Goal: Transaction & Acquisition: Obtain resource

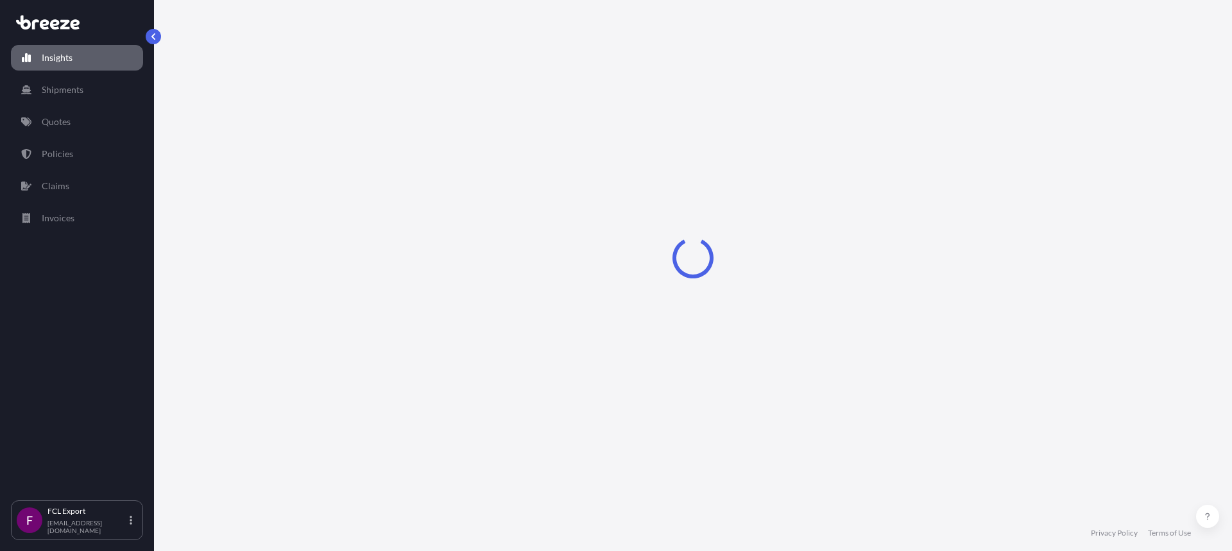
select select "2025"
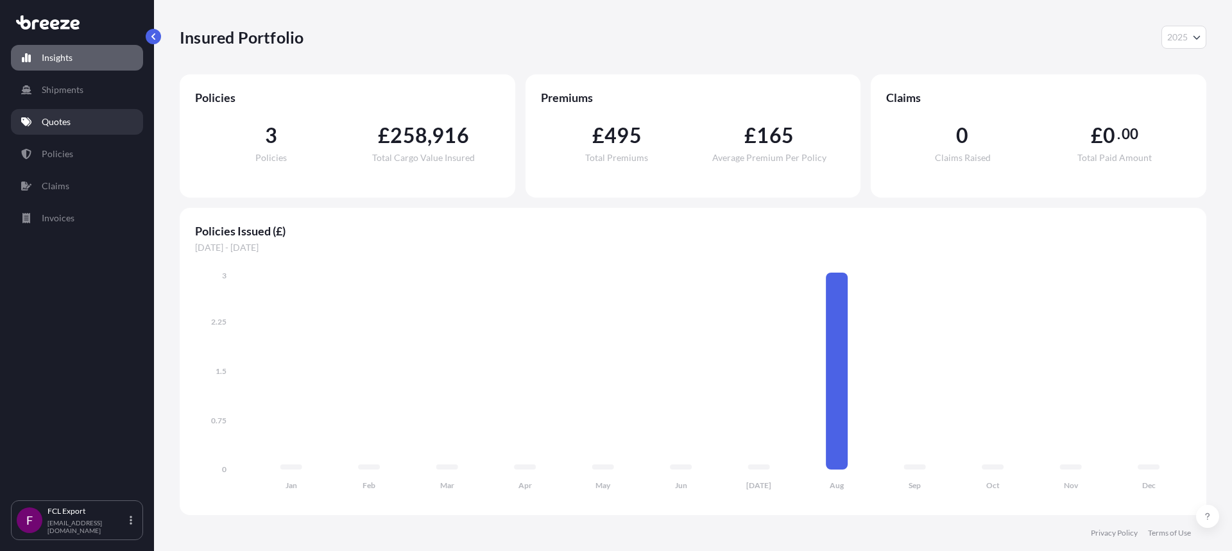
click at [91, 128] on link "Quotes" at bounding box center [77, 122] width 132 height 26
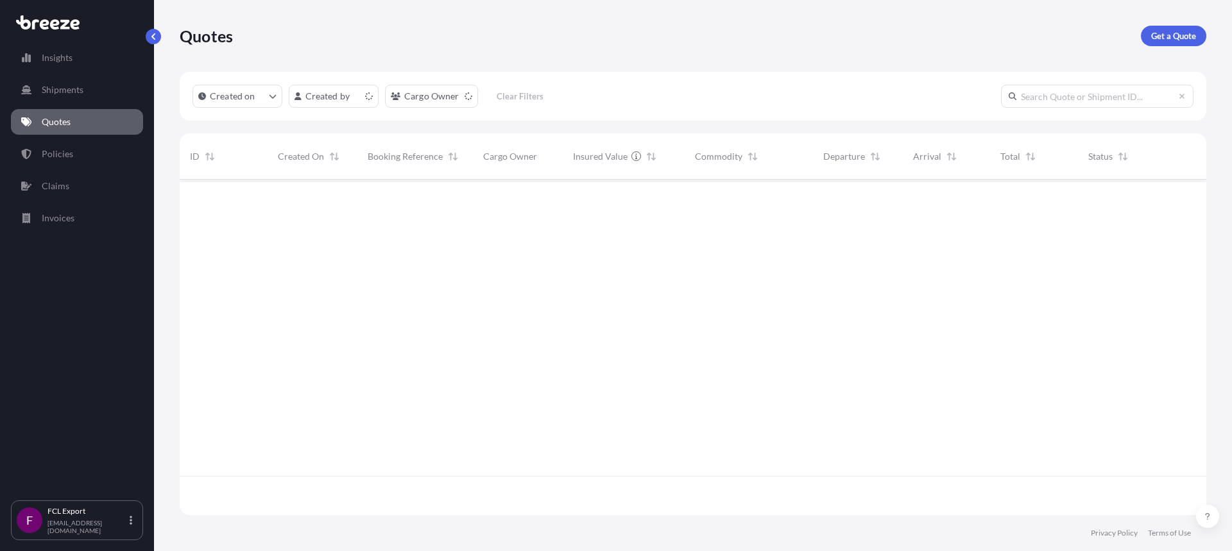
scroll to position [333, 1017]
click at [1165, 32] on p "Get a Quote" at bounding box center [1174, 36] width 45 height 13
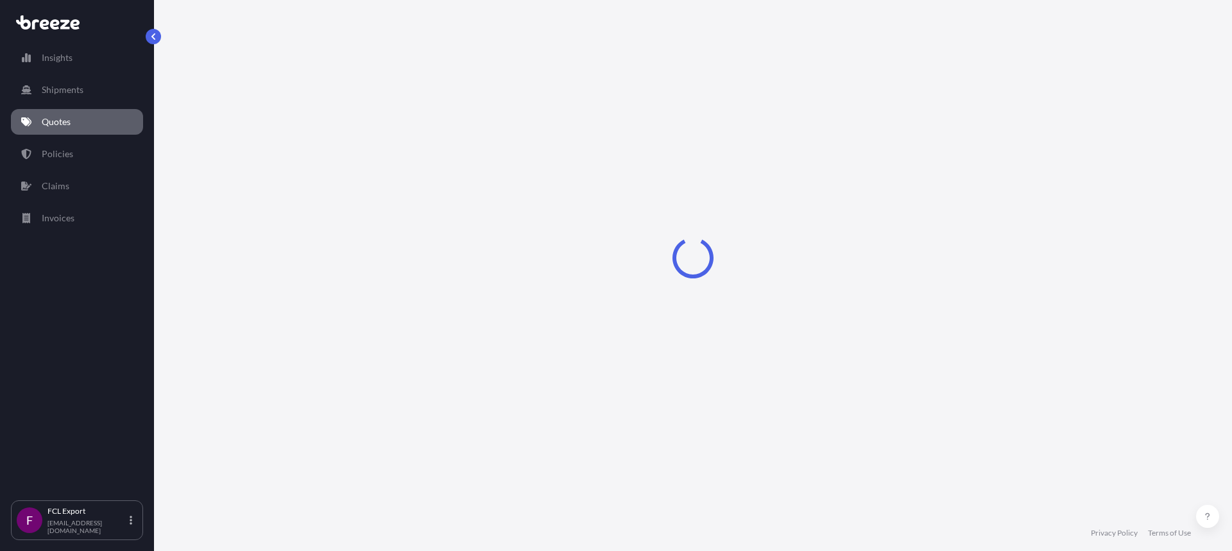
select select "Sea"
select select "1"
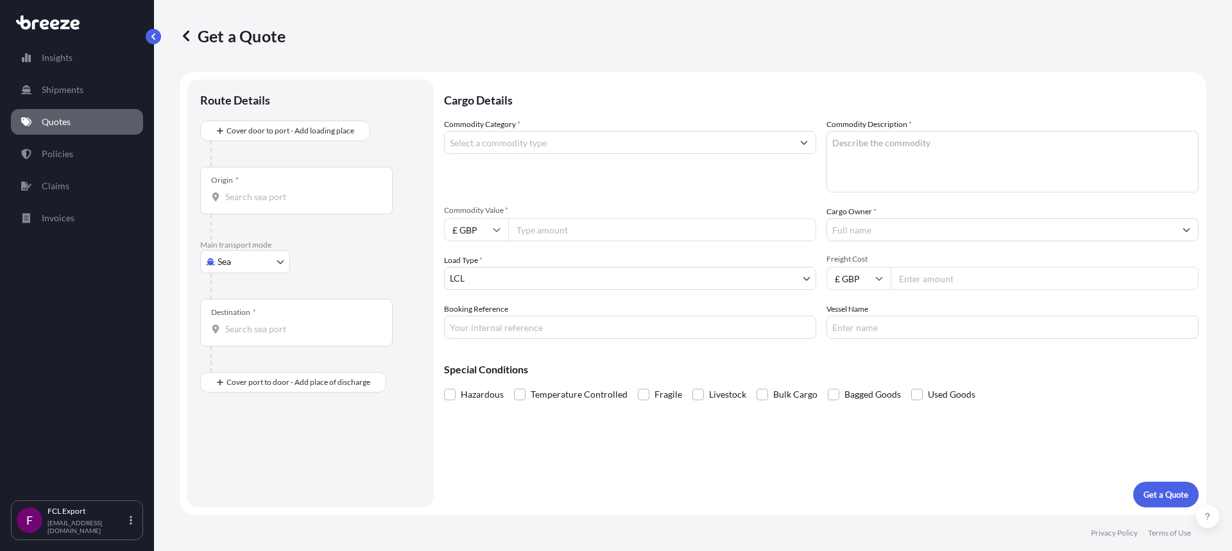
click at [253, 191] on input "Origin *" at bounding box center [300, 197] width 151 height 13
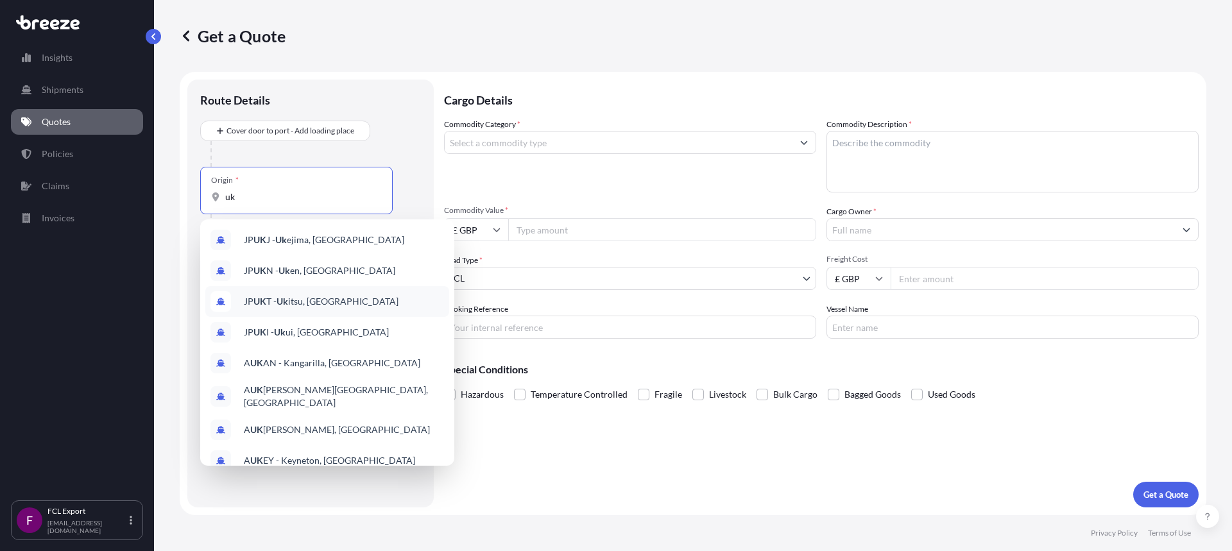
drag, startPoint x: 245, startPoint y: 202, endPoint x: 181, endPoint y: 196, distance: 63.8
click at [181, 196] on form "Route Details Cover door to port - Add loading place Place of loading Road Road…" at bounding box center [693, 294] width 1027 height 444
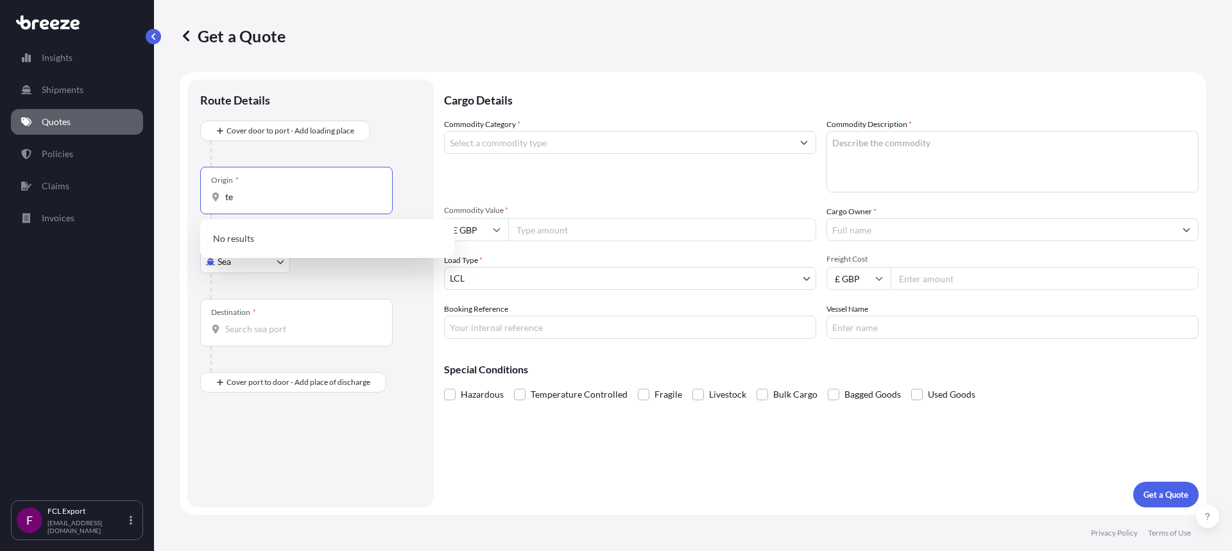
type input "t"
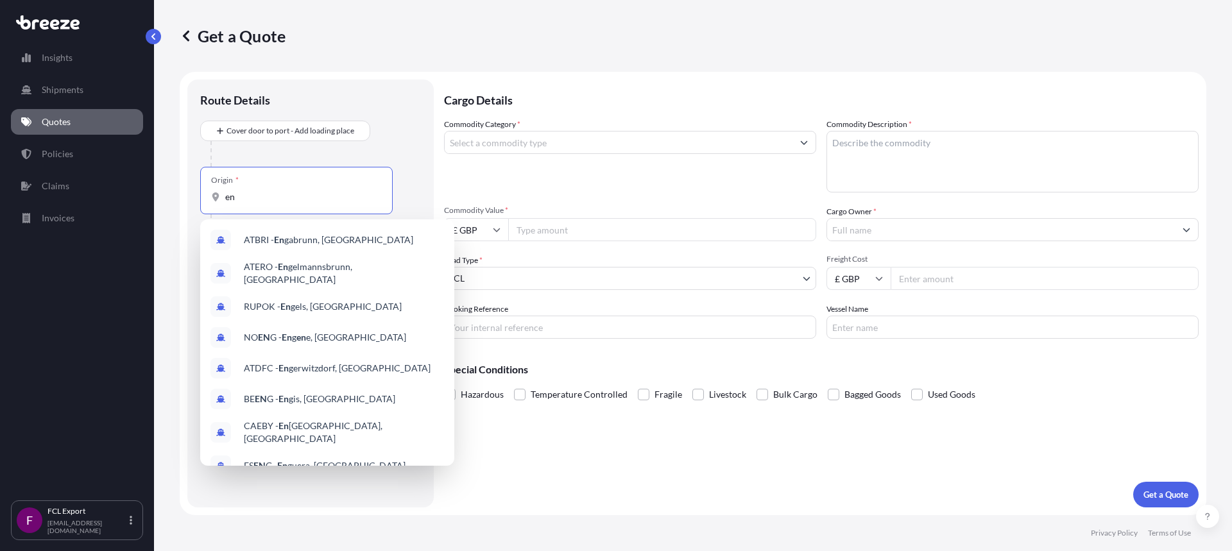
type input "e"
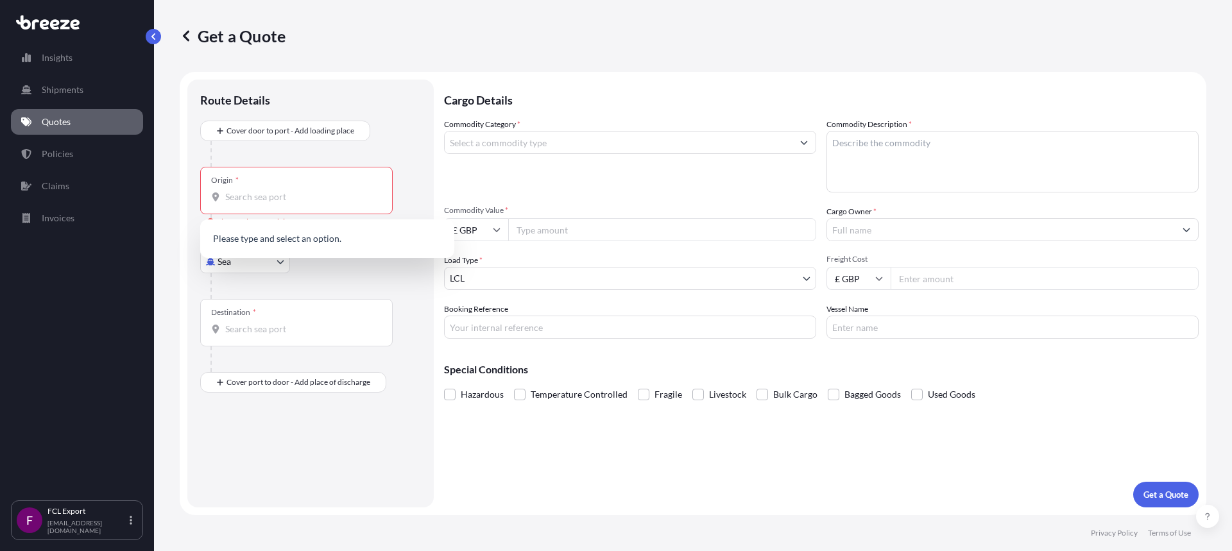
click at [345, 277] on div at bounding box center [316, 286] width 211 height 26
click at [258, 204] on div "Origin *" at bounding box center [296, 190] width 193 height 47
click at [258, 203] on input "Origin * Please select an origin" at bounding box center [300, 197] width 151 height 13
click at [252, 197] on input "Origin * Please select an origin" at bounding box center [300, 197] width 151 height 13
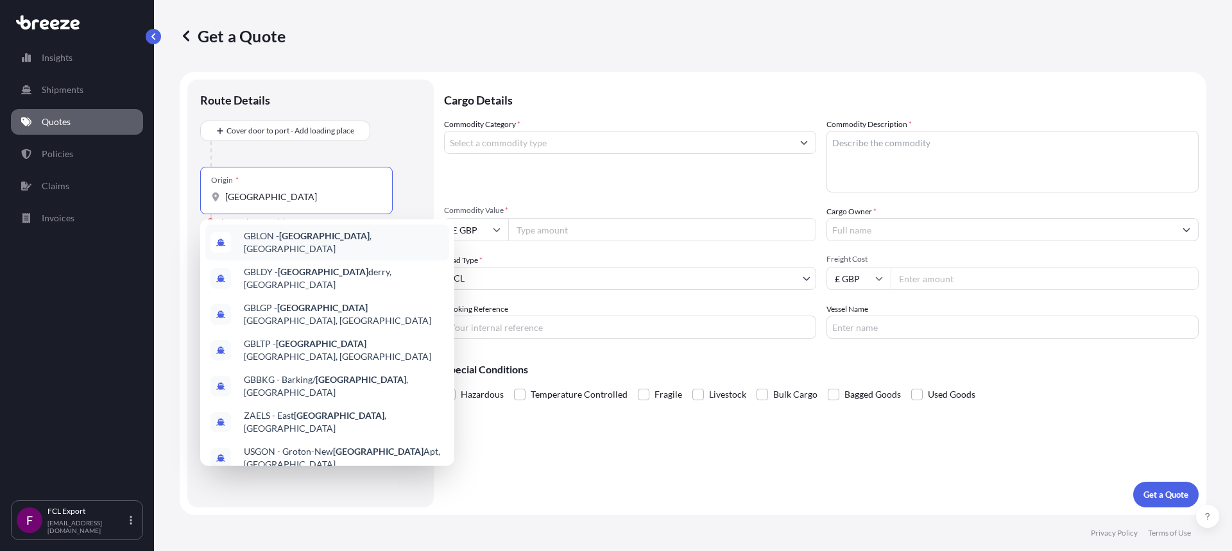
click at [369, 241] on span "GBLON - [GEOGRAPHIC_DATA] , [GEOGRAPHIC_DATA]" at bounding box center [344, 243] width 200 height 26
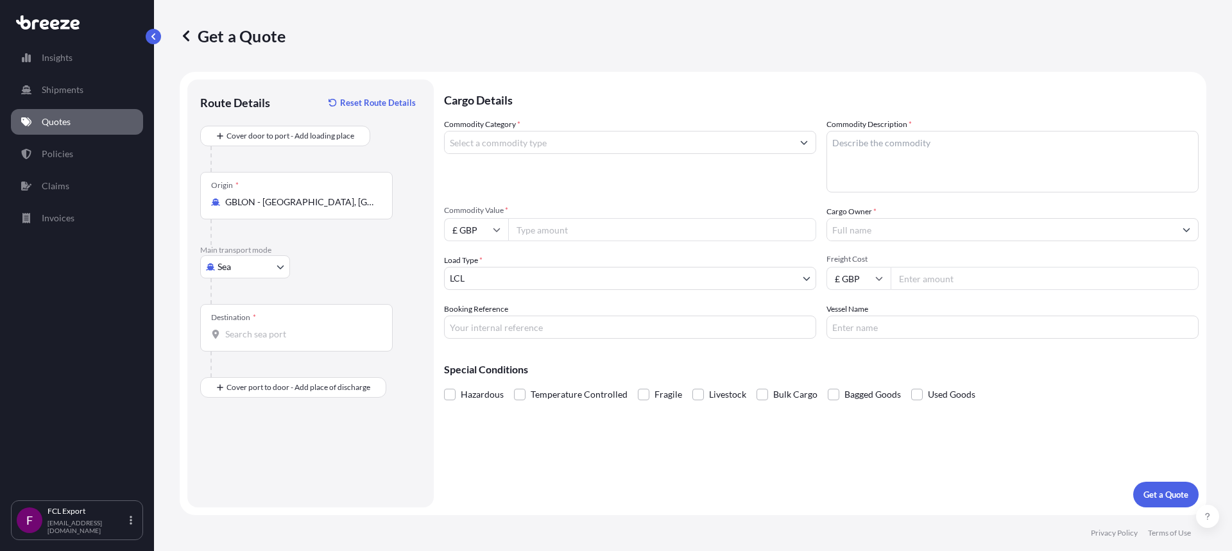
click at [329, 210] on div "Origin * [GEOGRAPHIC_DATA] - [GEOGRAPHIC_DATA], [GEOGRAPHIC_DATA]" at bounding box center [296, 195] width 193 height 47
click at [329, 209] on input "GBLON - [GEOGRAPHIC_DATA], [GEOGRAPHIC_DATA]" at bounding box center [300, 202] width 151 height 13
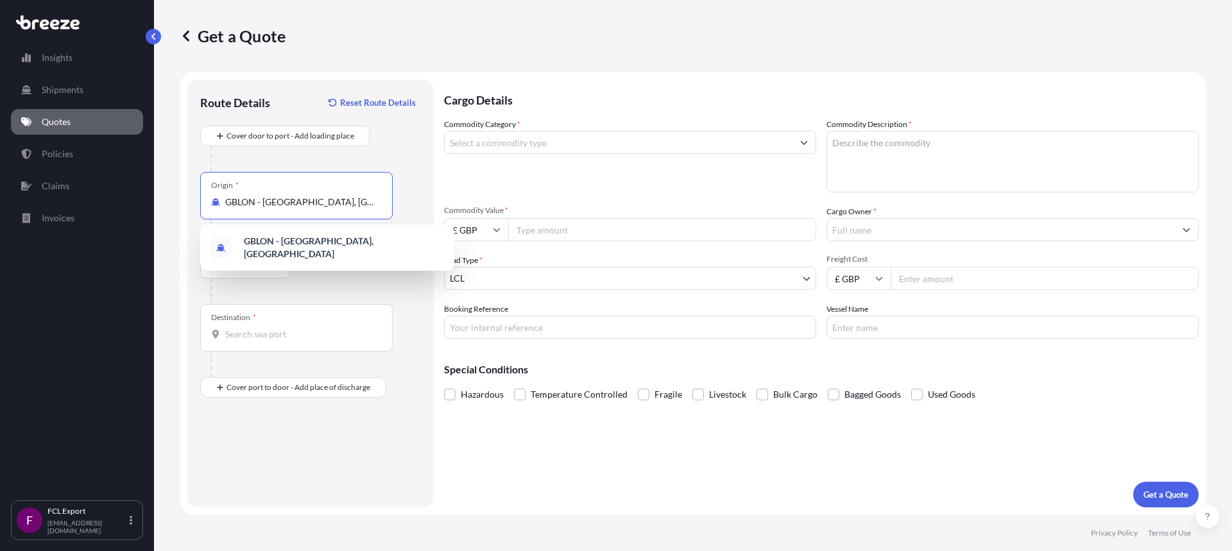
drag, startPoint x: 348, startPoint y: 205, endPoint x: 261, endPoint y: 202, distance: 86.7
click at [261, 202] on input "GBLON - [GEOGRAPHIC_DATA], [GEOGRAPHIC_DATA]" at bounding box center [300, 202] width 151 height 13
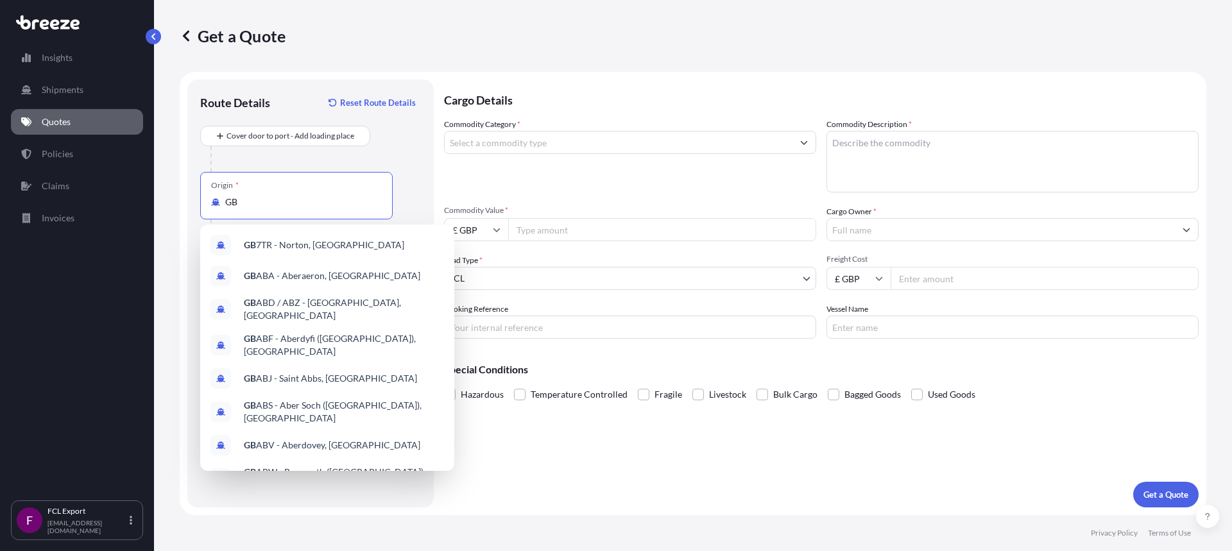
type input "G"
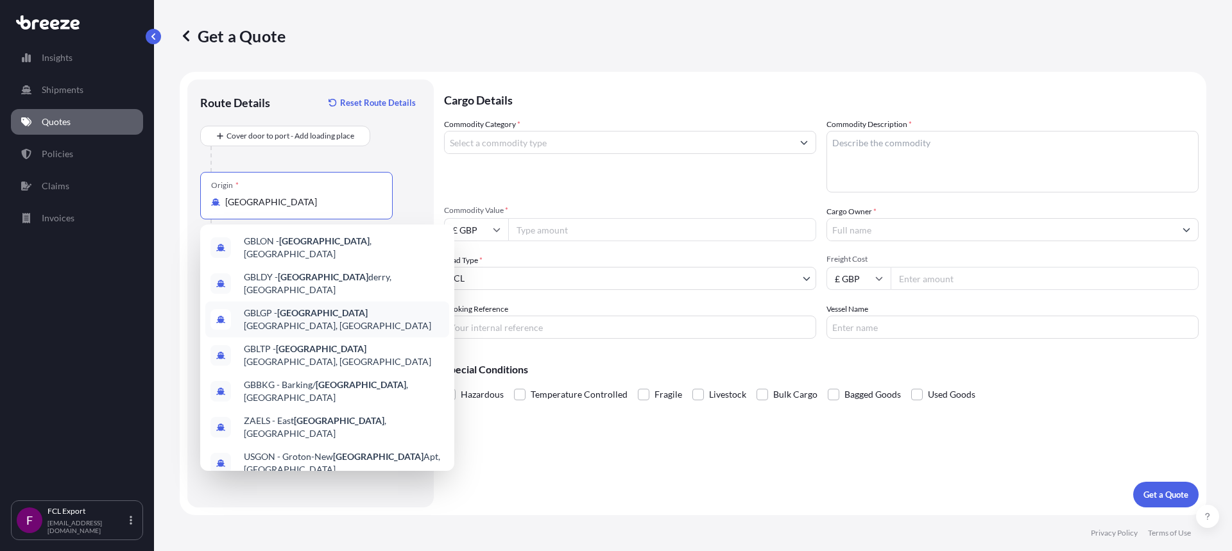
click at [322, 307] on span "GBLGP - [GEOGRAPHIC_DATA], [GEOGRAPHIC_DATA]" at bounding box center [344, 320] width 200 height 26
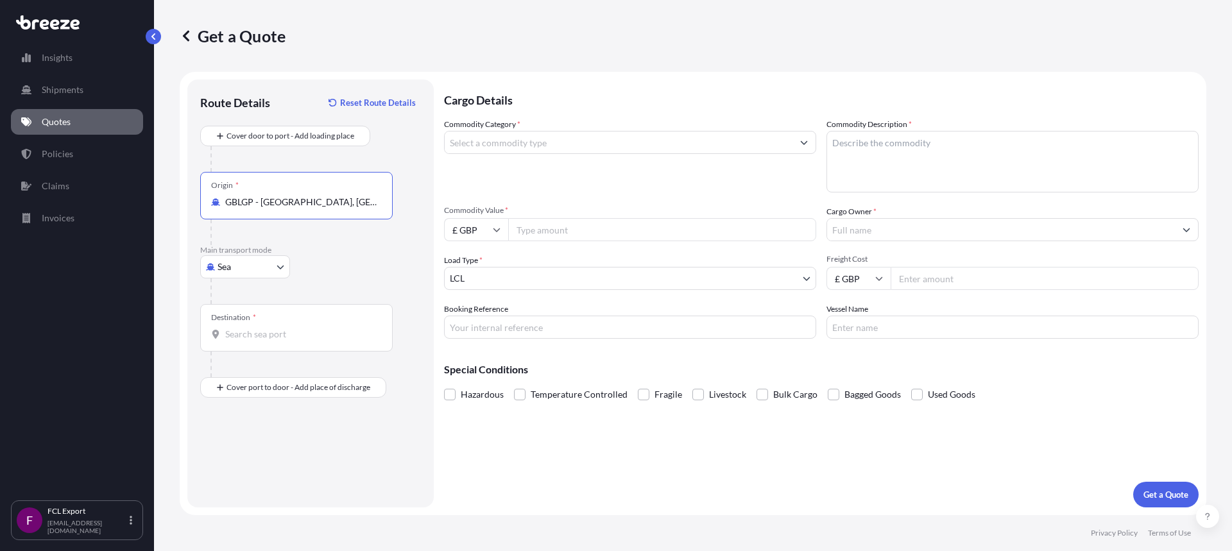
type input "GBLGP - [GEOGRAPHIC_DATA], [GEOGRAPHIC_DATA]"
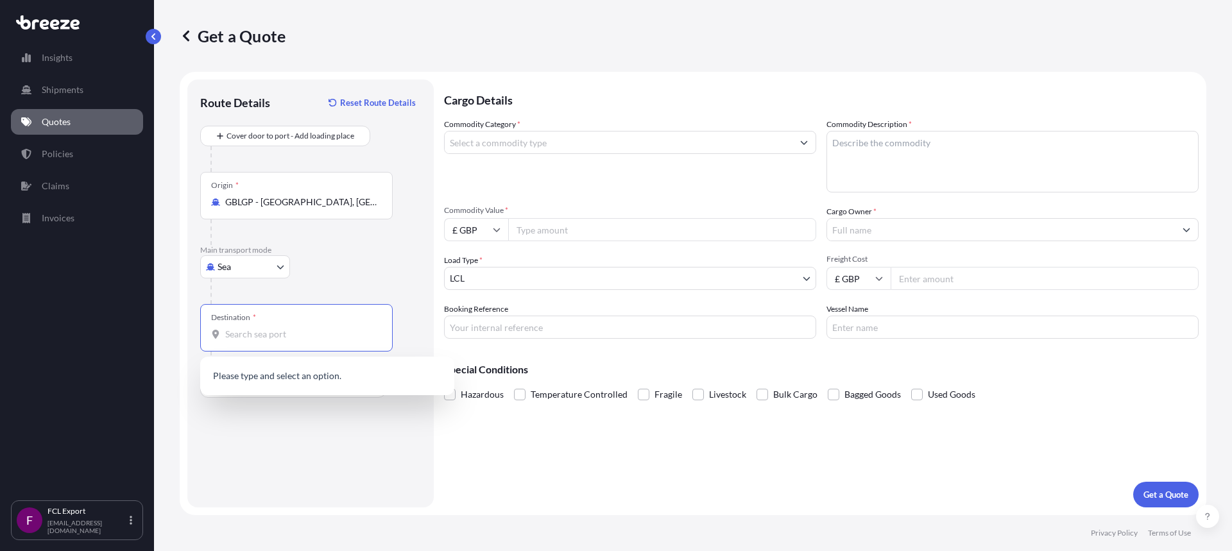
click at [252, 332] on input "Destination *" at bounding box center [300, 334] width 151 height 13
type input "l"
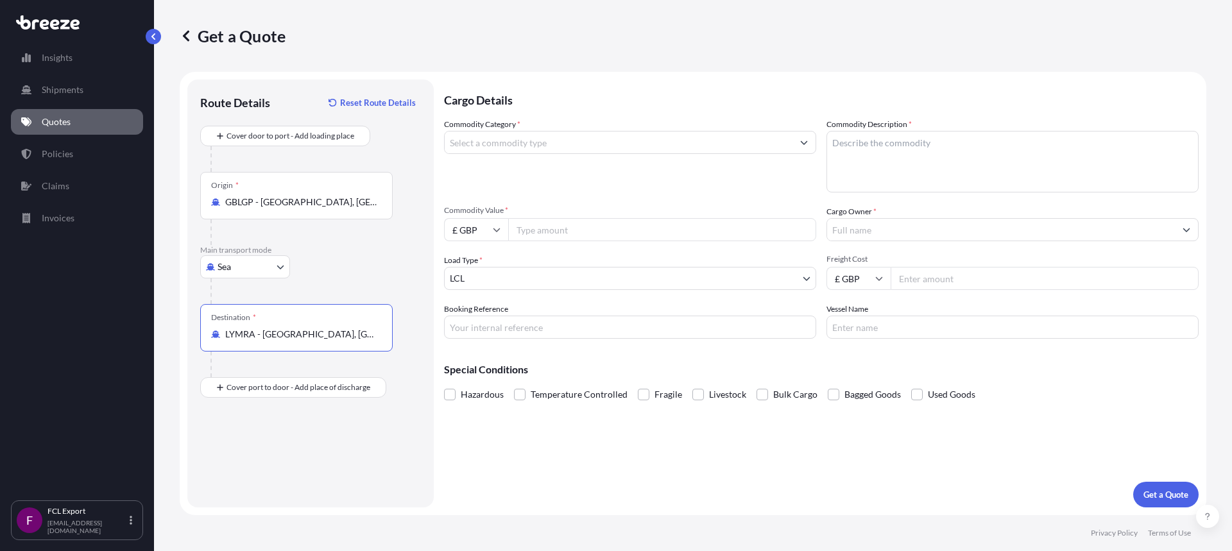
type input "LYMRA - [GEOGRAPHIC_DATA], [GEOGRAPHIC_DATA]"
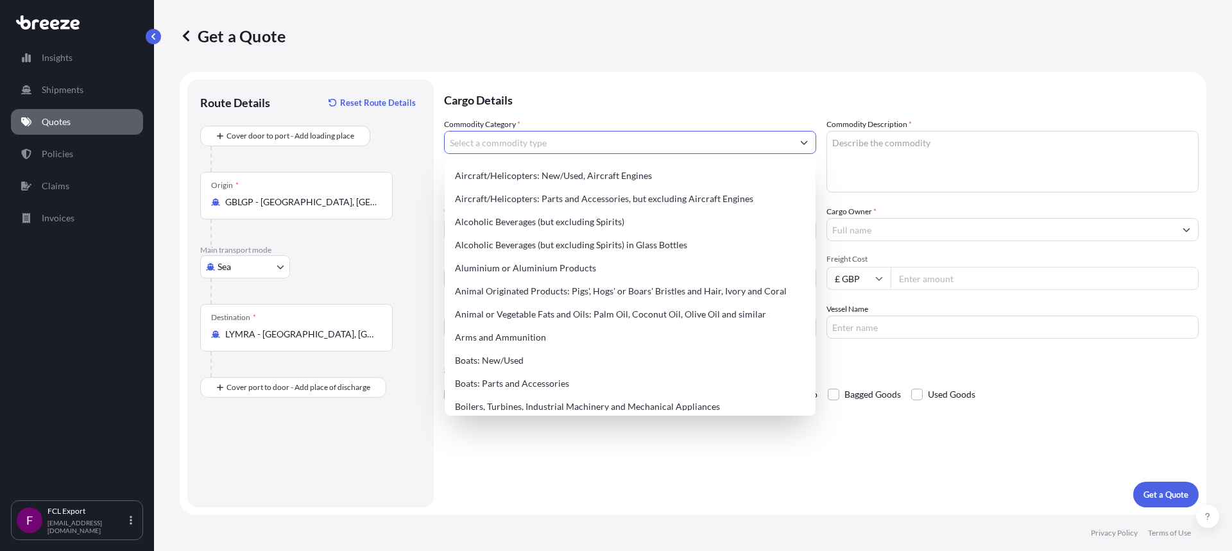
click at [470, 133] on input "Commodity Category *" at bounding box center [619, 142] width 348 height 23
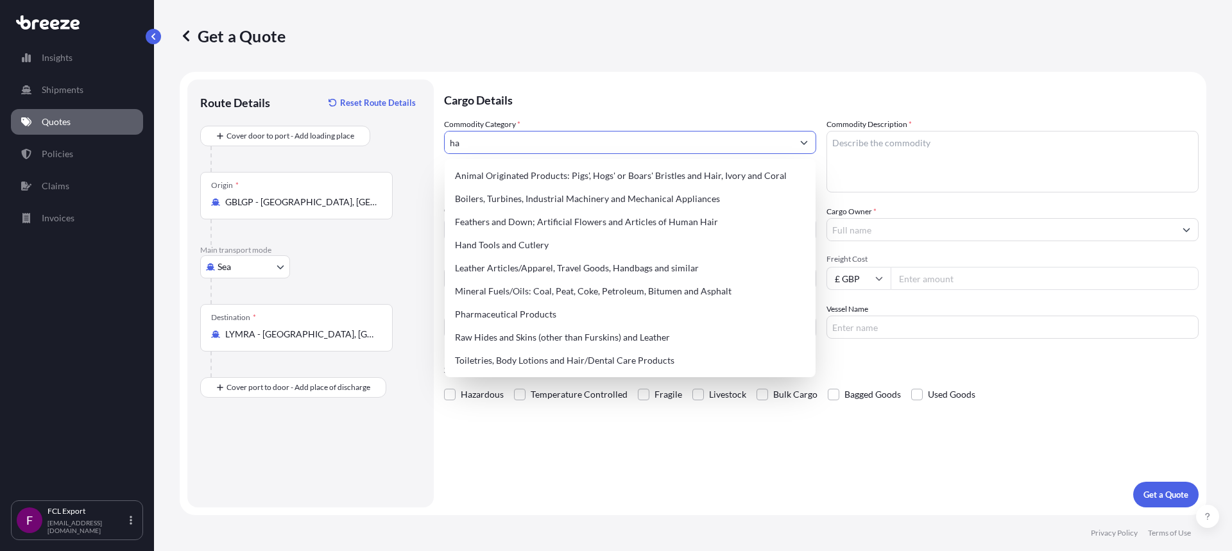
type input "h"
type input "H"
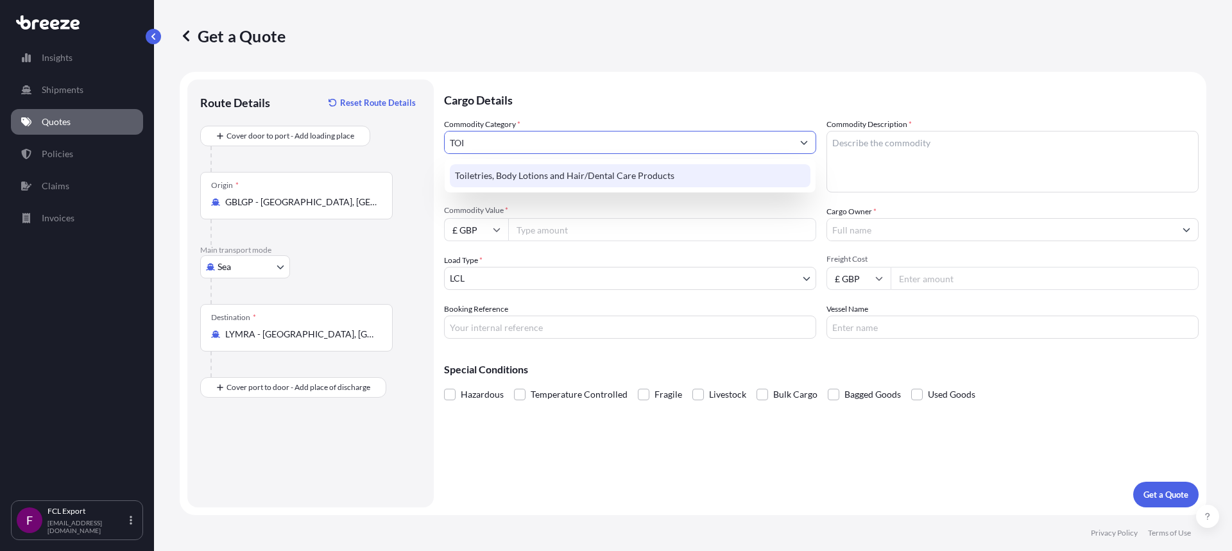
click at [567, 180] on div "Toiletries, Body Lotions and Hair/Dental Care Products" at bounding box center [630, 175] width 361 height 23
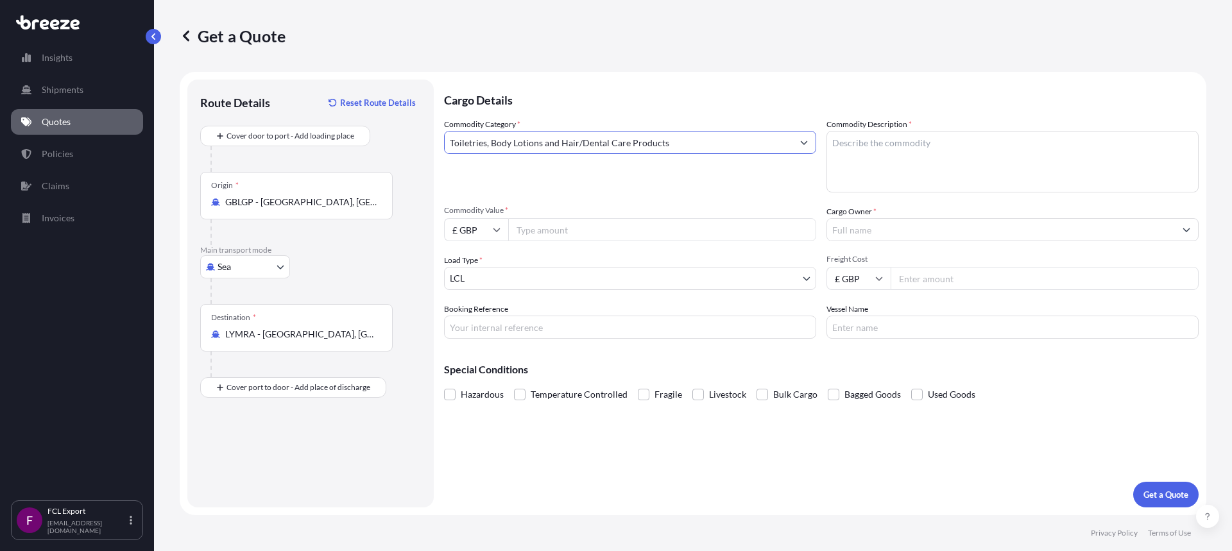
type input "Toiletries, Body Lotions and Hair/Dental Care Products"
click at [915, 160] on textarea "Commodity Description *" at bounding box center [1013, 162] width 372 height 62
type textarea "m"
type textarea "mixed toiletry items"
click at [540, 229] on input "Commodity Value *" at bounding box center [662, 229] width 308 height 23
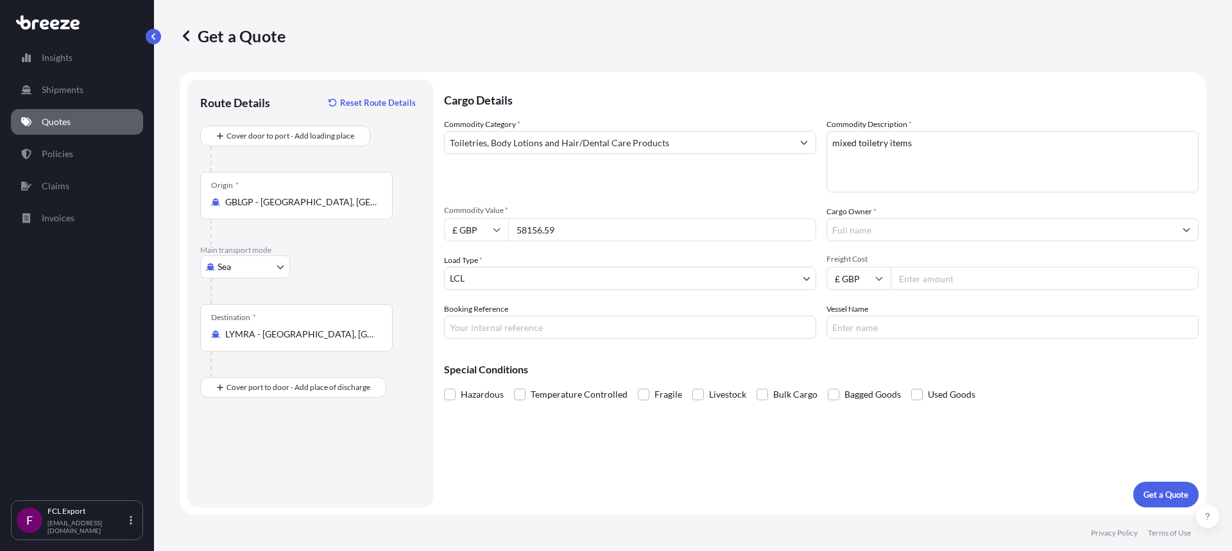
type input "58156.59"
click at [910, 228] on input "Cargo Owner *" at bounding box center [1001, 229] width 348 height 23
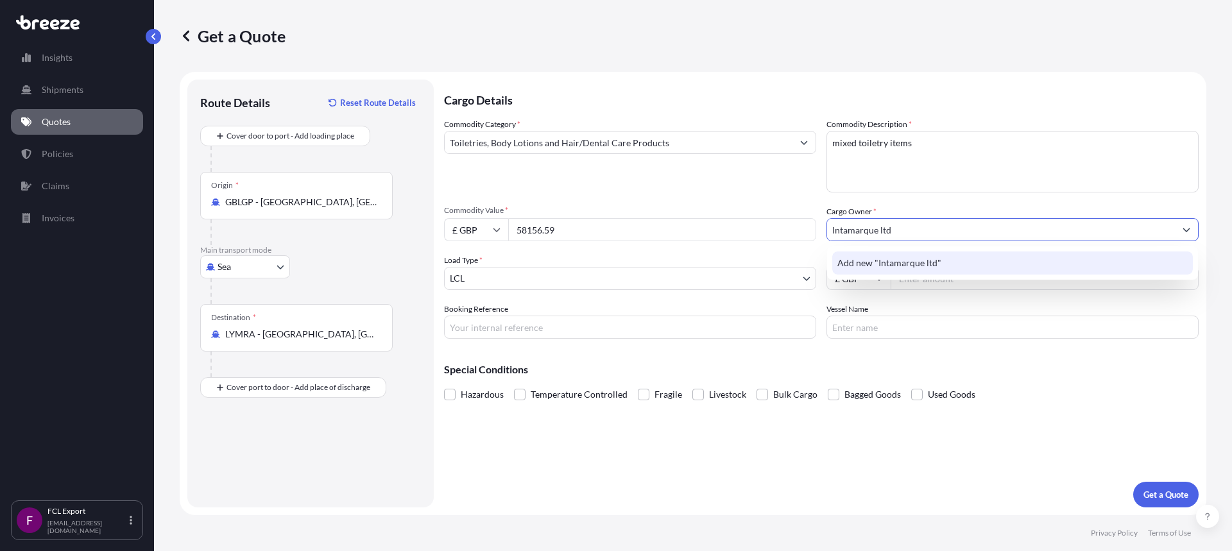
click at [853, 257] on span "Add new "Intamarque ltd"" at bounding box center [890, 263] width 104 height 13
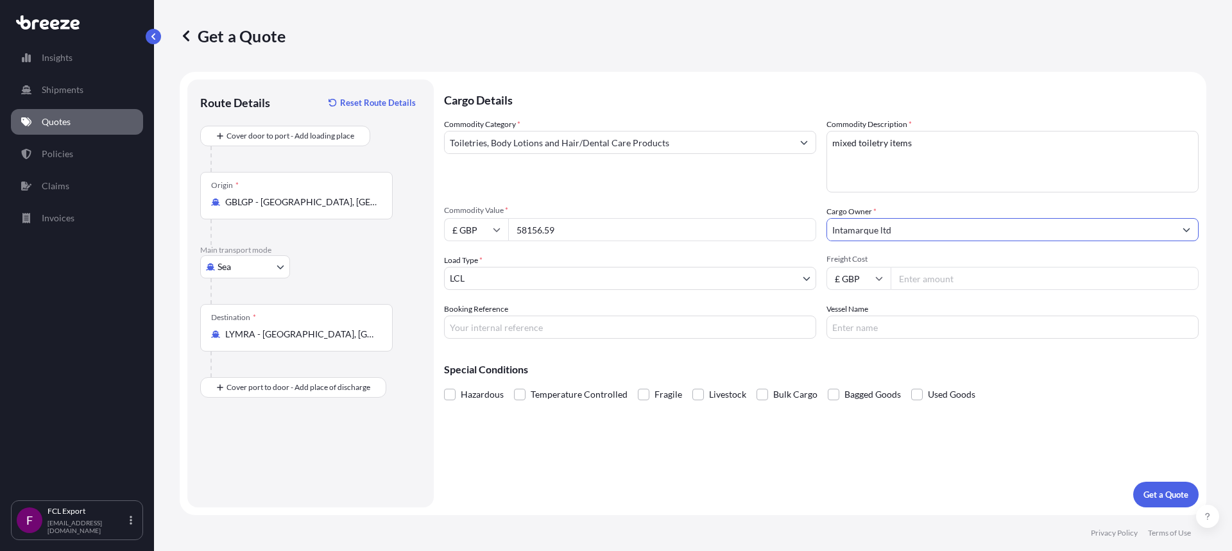
type input "Intamarque ltd"
click at [469, 282] on body "1 option available. 0 options available. 1 option available. 0 options availabl…" at bounding box center [616, 275] width 1232 height 551
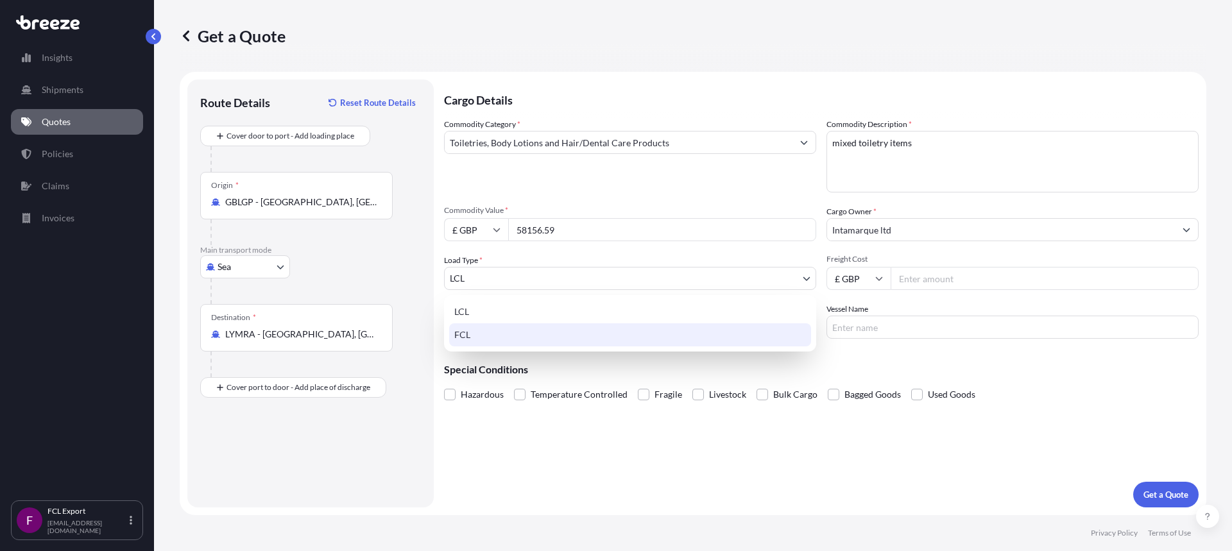
click at [478, 327] on div "FCL" at bounding box center [630, 335] width 362 height 23
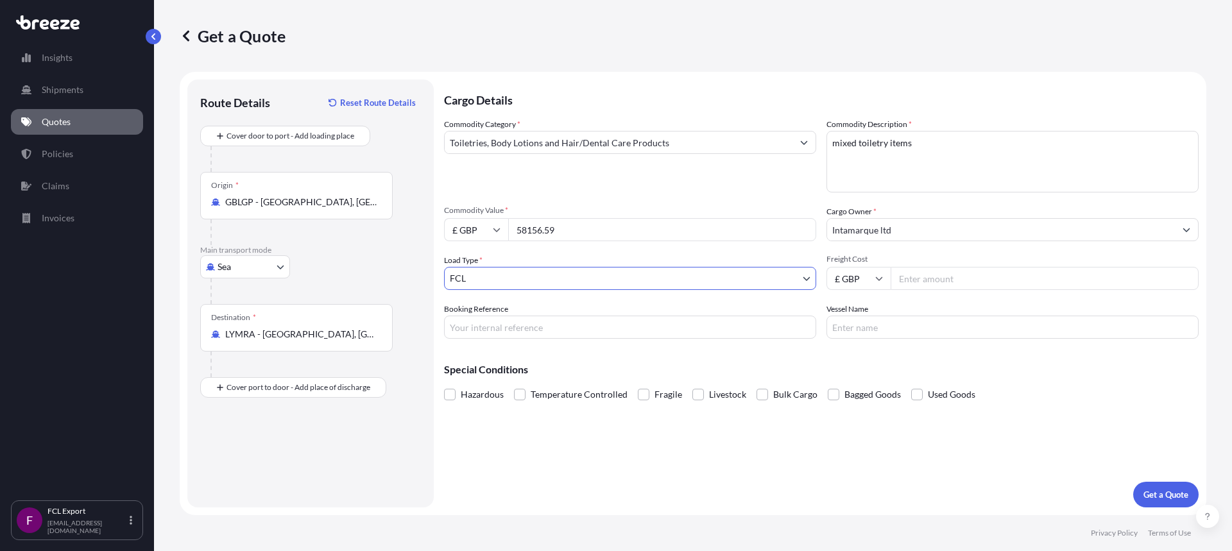
click at [939, 283] on input "Freight Cost" at bounding box center [1045, 278] width 308 height 23
drag, startPoint x: 600, startPoint y: 234, endPoint x: 496, endPoint y: 223, distance: 105.3
click at [496, 223] on div "£ GBP 58156.59" at bounding box center [630, 229] width 372 height 23
click at [969, 281] on input "Freight Cost" at bounding box center [1045, 278] width 308 height 23
paste input "58156.59"
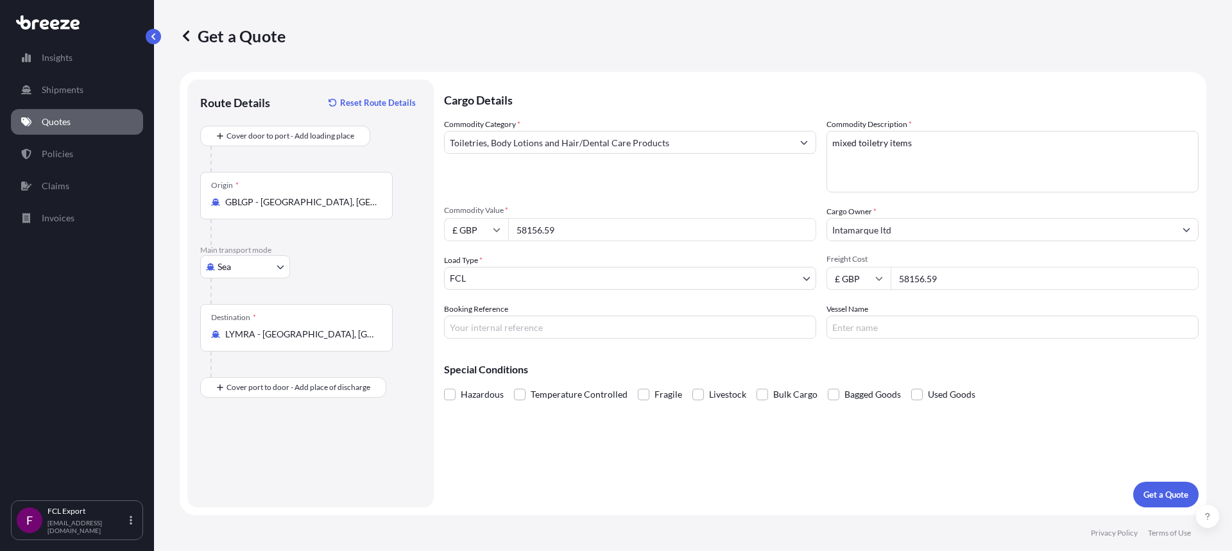
type input "58156.59"
click at [514, 325] on input "Booking Reference" at bounding box center [630, 327] width 372 height 23
drag, startPoint x: 941, startPoint y: 278, endPoint x: 871, endPoint y: 268, distance: 70.6
click at [871, 268] on div "£ GBP 58156.59" at bounding box center [1013, 278] width 372 height 23
click at [951, 243] on div "Commodity Category * Toiletries, Body Lotions and Hair/Dental Care Products Com…" at bounding box center [821, 228] width 755 height 221
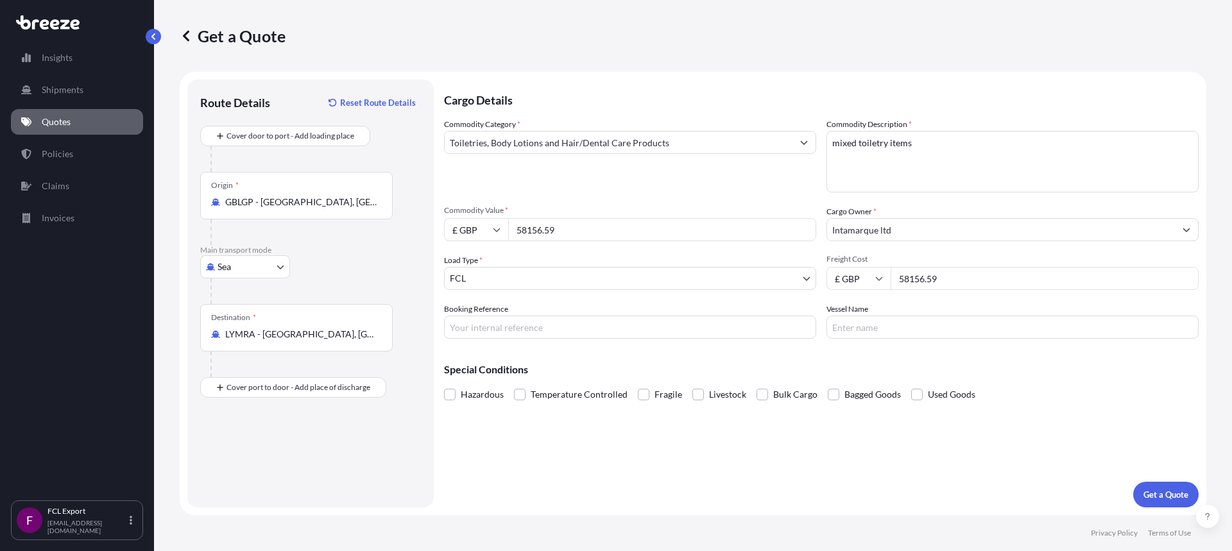
click at [492, 328] on input "Booking Reference" at bounding box center [630, 327] width 372 height 23
click at [571, 362] on div "Special Conditions Hazardous Temperature Controlled Fragile Livestock Bulk Carg…" at bounding box center [821, 376] width 755 height 55
drag, startPoint x: 948, startPoint y: 277, endPoint x: 758, endPoint y: 268, distance: 190.2
click at [758, 268] on div "Commodity Category * Toiletries, Body Lotions and Hair/Dental Care Products Com…" at bounding box center [821, 228] width 755 height 221
click at [858, 372] on p "Special Conditions" at bounding box center [821, 370] width 755 height 10
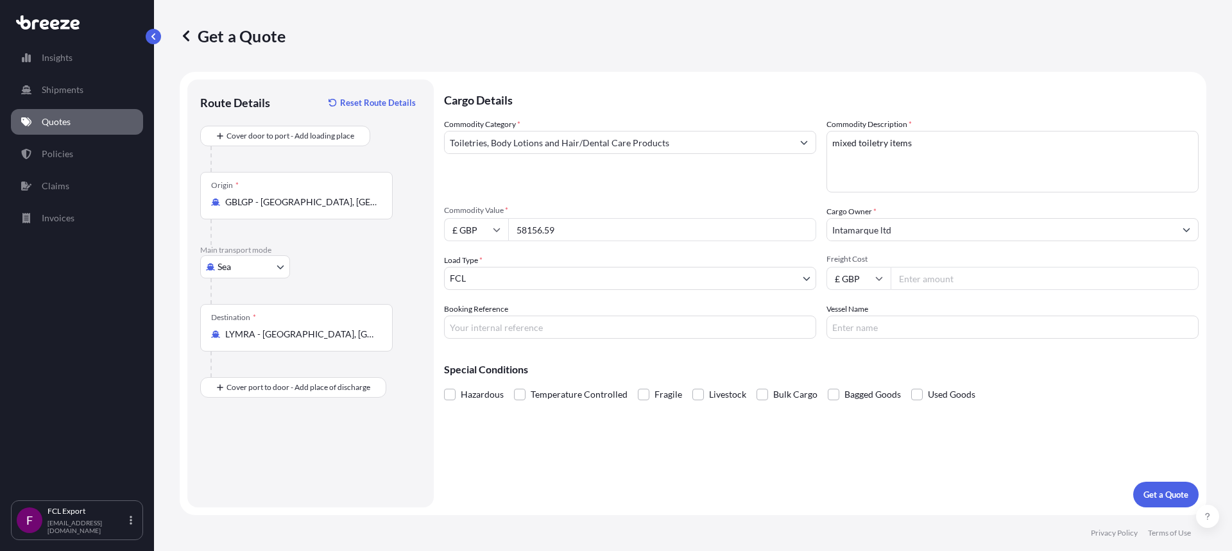
click at [475, 322] on input "Booking Reference" at bounding box center [630, 327] width 372 height 23
click at [507, 329] on input "Booking Reference" at bounding box center [630, 327] width 372 height 23
paste input "[GEOGRAPHIC_DATA], [GEOGRAPHIC_DATA]"
type input "[GEOGRAPHIC_DATA], [GEOGRAPHIC_DATA]"
click at [866, 329] on input "Vessel Name" at bounding box center [1013, 327] width 372 height 23
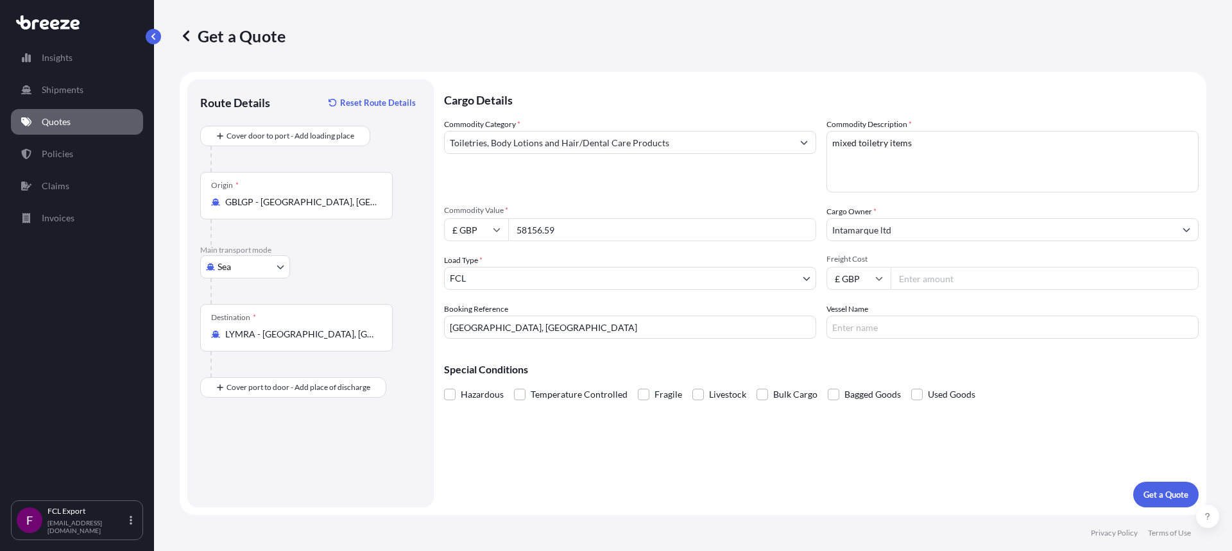
click at [800, 357] on div "Special Conditions Hazardous Temperature Controlled Fragile Livestock Bulk Carg…" at bounding box center [821, 376] width 755 height 55
click at [459, 393] on label "Hazardous" at bounding box center [474, 394] width 60 height 19
click at [444, 385] on input "Hazardous" at bounding box center [444, 385] width 0 height 0
click at [455, 395] on span at bounding box center [450, 395] width 12 height 12
click at [444, 385] on input "Hazardous" at bounding box center [444, 385] width 0 height 0
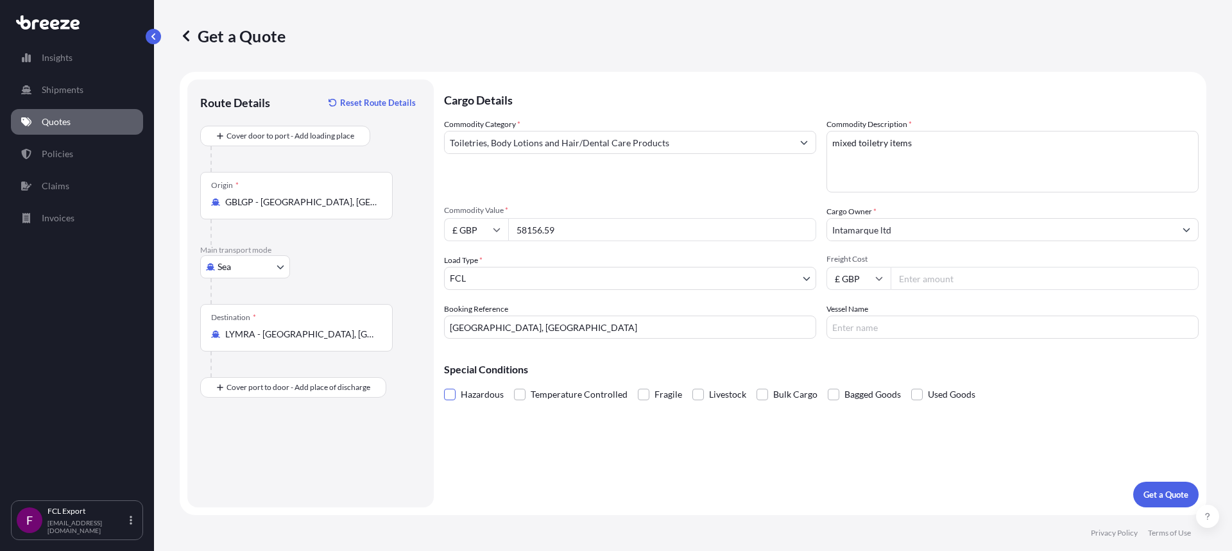
click at [454, 396] on span at bounding box center [450, 395] width 12 height 12
click at [444, 385] on input "Hazardous" at bounding box center [444, 385] width 0 height 0
click at [1168, 492] on p "Get a Quote" at bounding box center [1166, 494] width 45 height 13
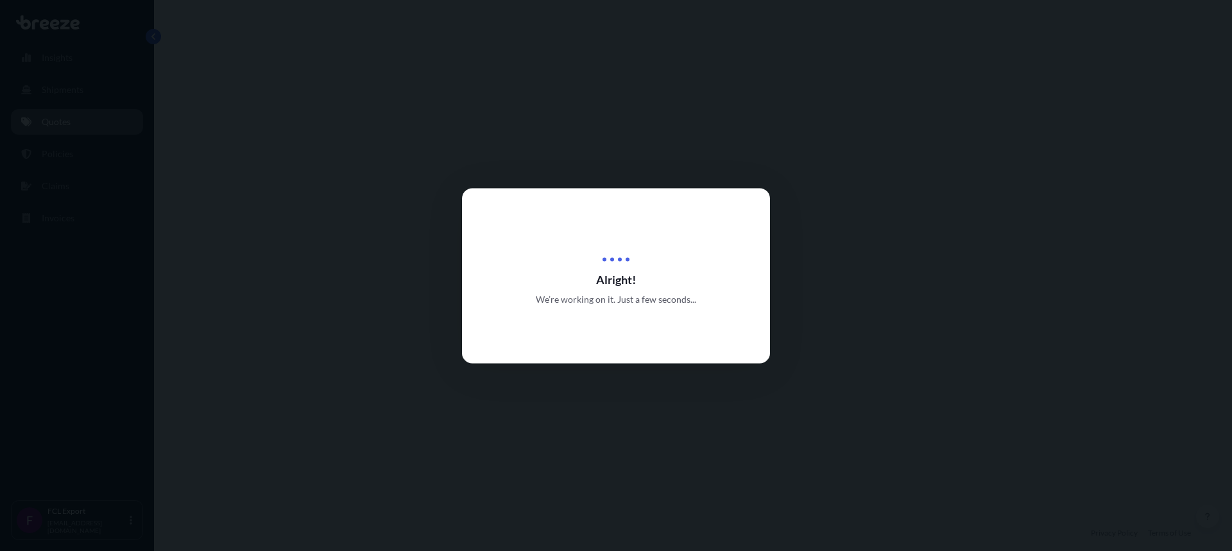
select select "Sea"
select select "2"
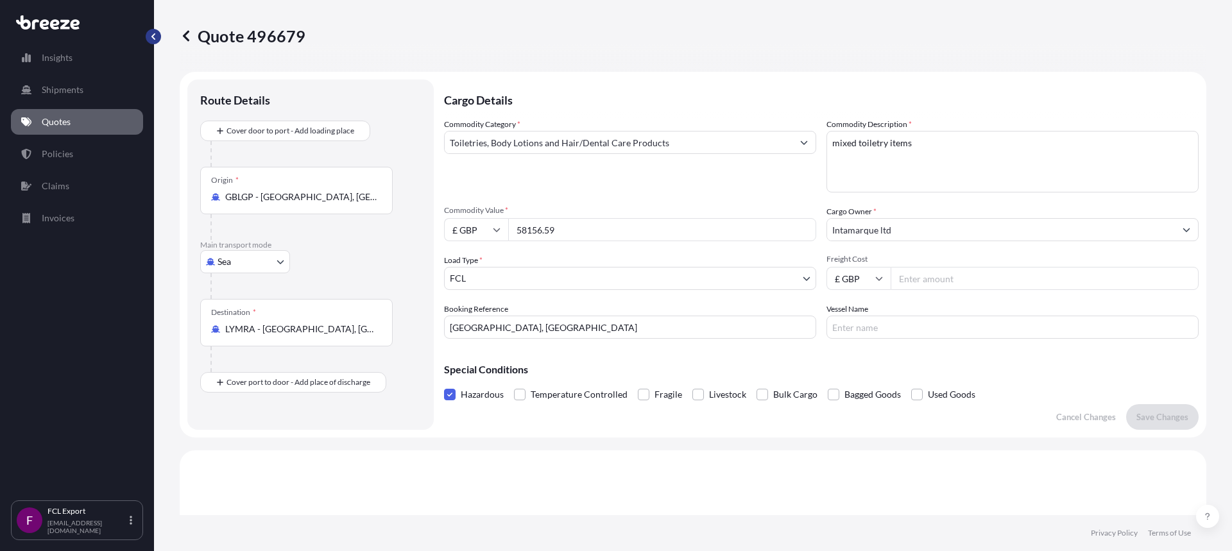
click at [159, 40] on button "button" at bounding box center [153, 36] width 15 height 15
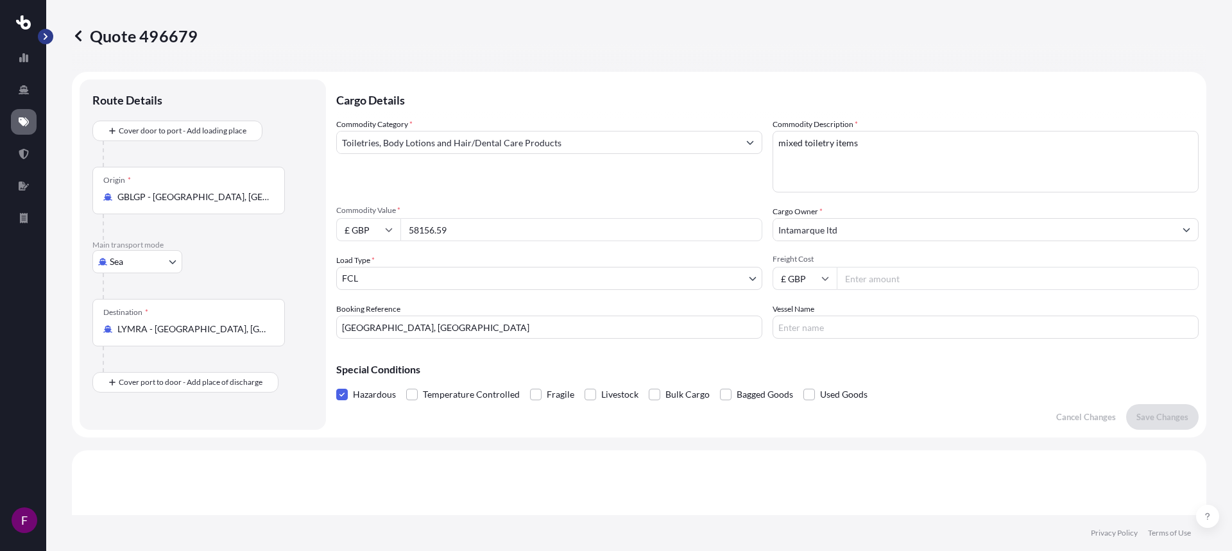
click at [42, 32] on button "button" at bounding box center [45, 36] width 15 height 15
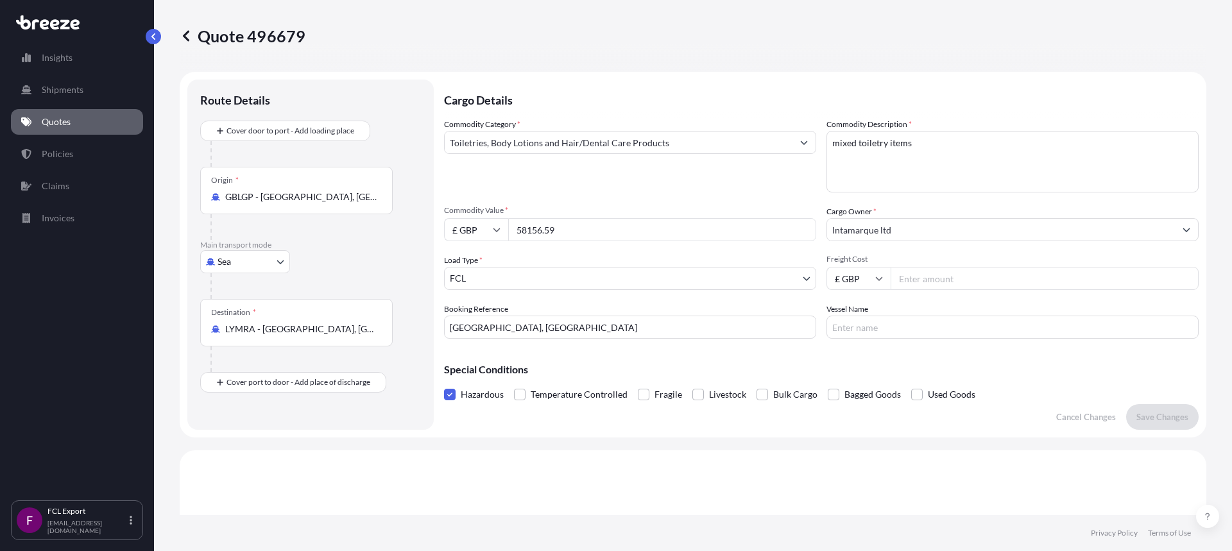
click at [42, 117] on p "Quotes" at bounding box center [56, 122] width 29 height 13
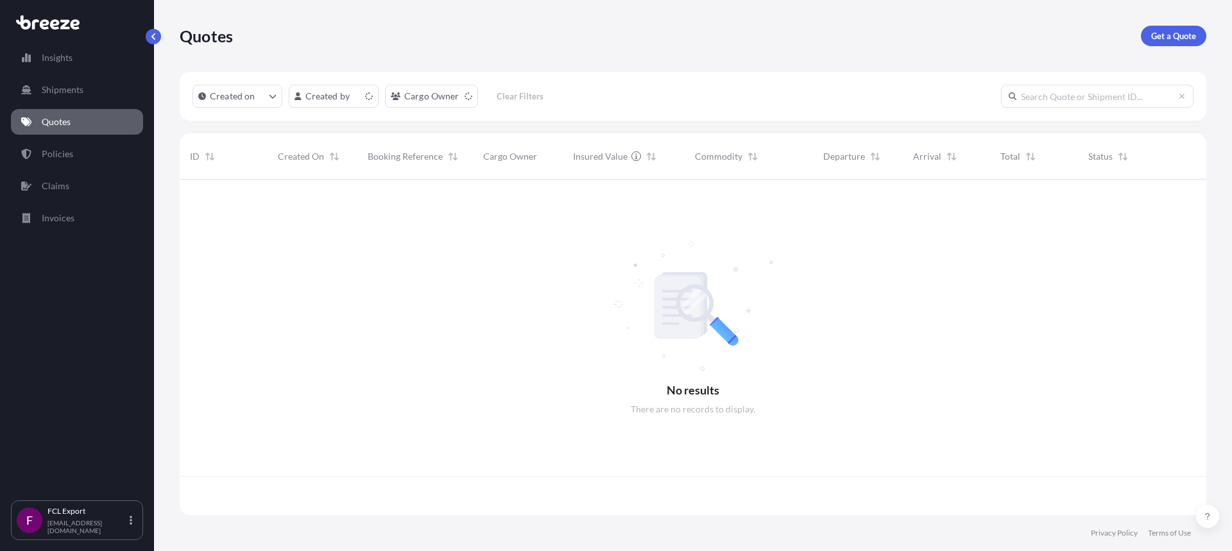
scroll to position [333, 1017]
